Goal: Contribute content: Contribute content

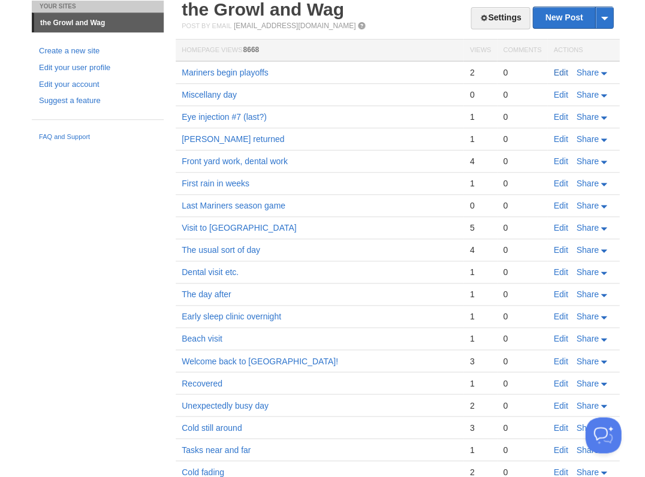
click at [561, 70] on link "Edit" at bounding box center [560, 73] width 14 height 10
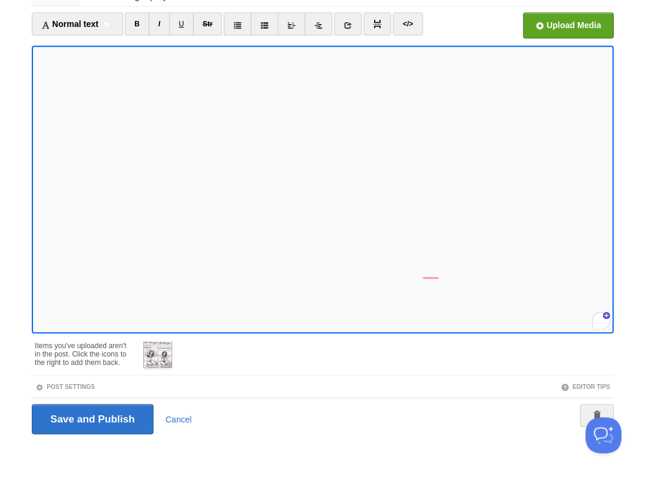
scroll to position [512, 0]
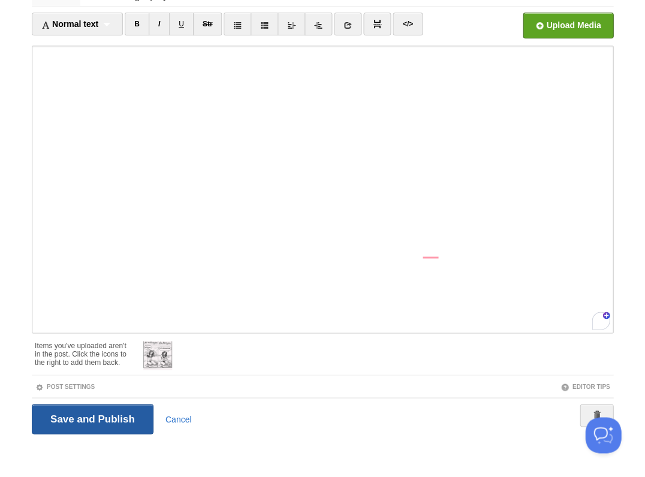
click at [111, 420] on input "Save and Publish" at bounding box center [93, 419] width 122 height 30
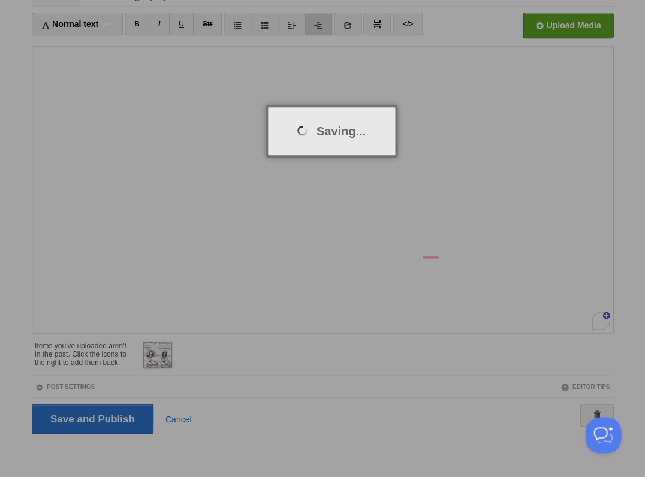
scroll to position [44, 0]
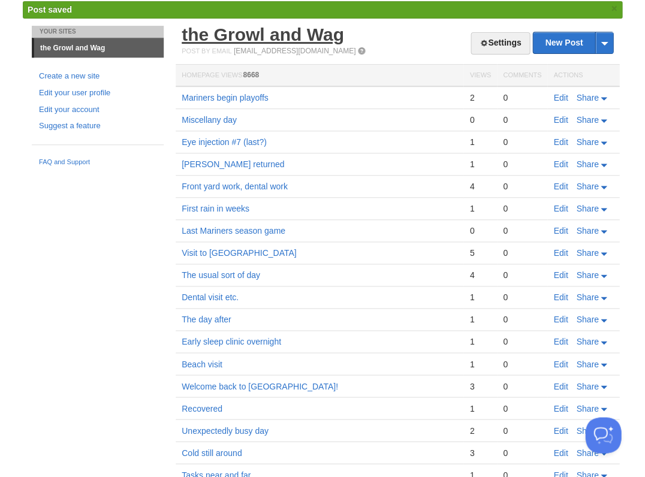
click at [272, 32] on link "the Growl and Wag" at bounding box center [263, 35] width 162 height 20
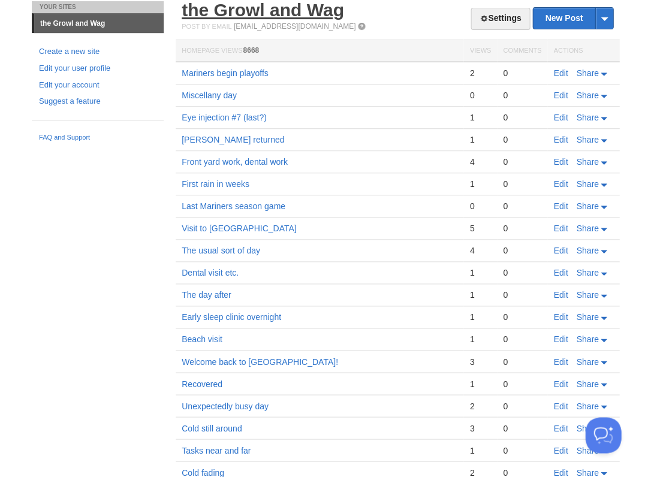
click at [252, 7] on link "the Growl and Wag" at bounding box center [263, 10] width 162 height 20
click at [567, 71] on link "Edit" at bounding box center [560, 73] width 14 height 10
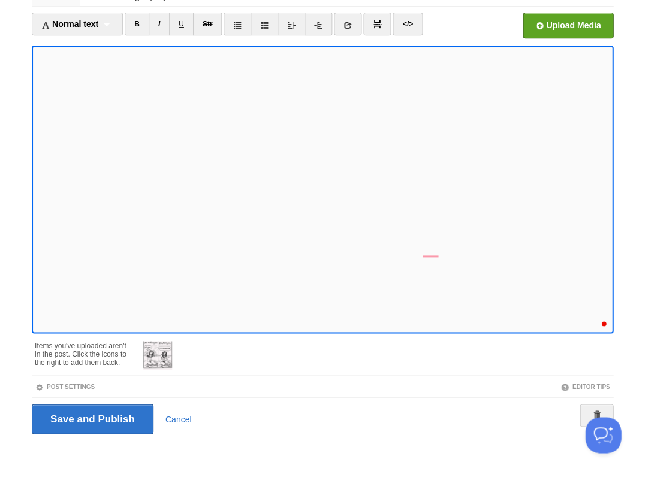
scroll to position [523, 0]
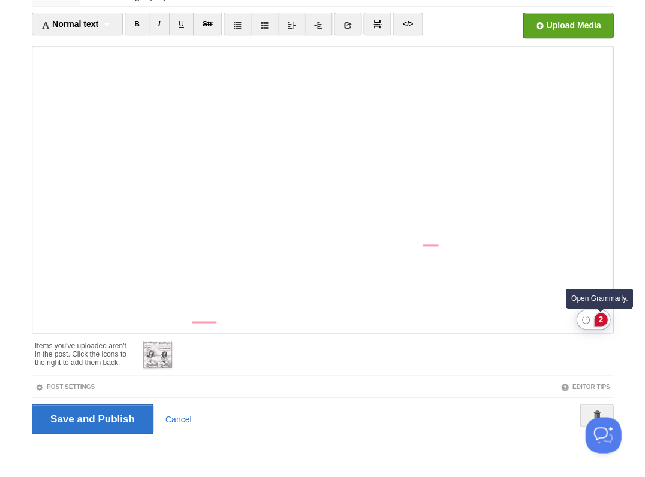
click at [601, 319] on div "2" at bounding box center [600, 319] width 13 height 13
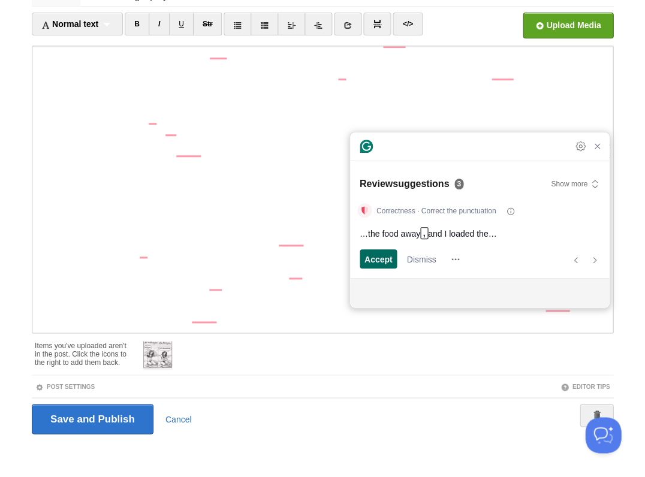
click at [378, 259] on span "Accept" at bounding box center [378, 259] width 28 height 13
